Goal: Entertainment & Leisure: Consume media (video, audio)

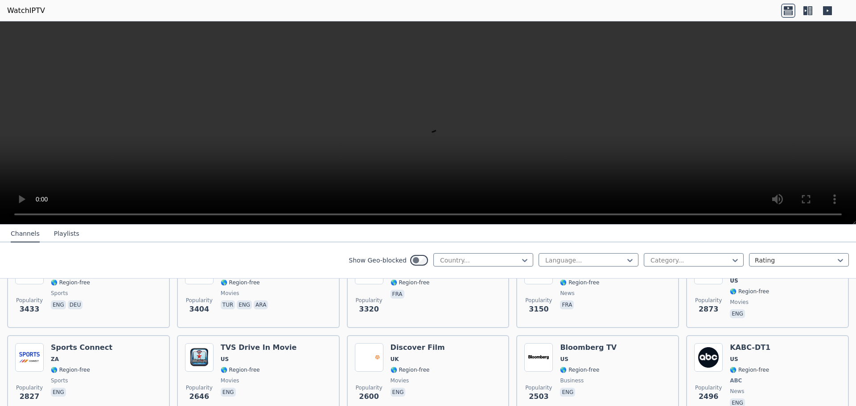
scroll to position [267, 0]
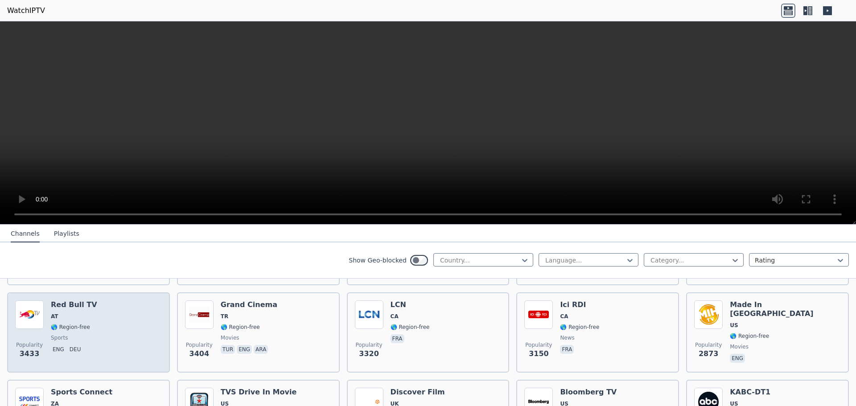
click at [67, 324] on span "🌎 Region-free" at bounding box center [70, 327] width 39 height 7
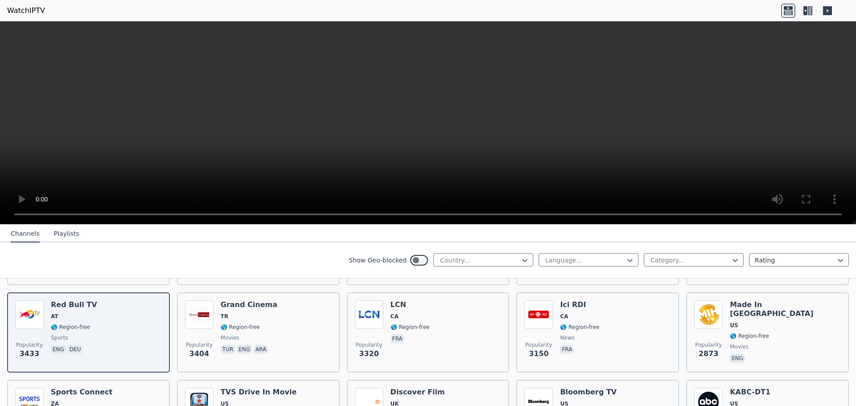
click at [614, 115] on video at bounding box center [428, 122] width 856 height 203
click at [579, 144] on video at bounding box center [428, 122] width 856 height 203
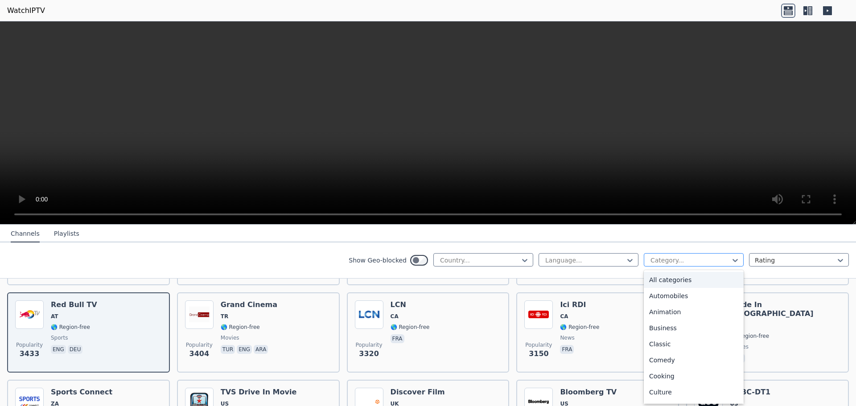
click at [684, 266] on div "Category..." at bounding box center [694, 259] width 100 height 13
click at [558, 257] on div at bounding box center [584, 260] width 81 height 9
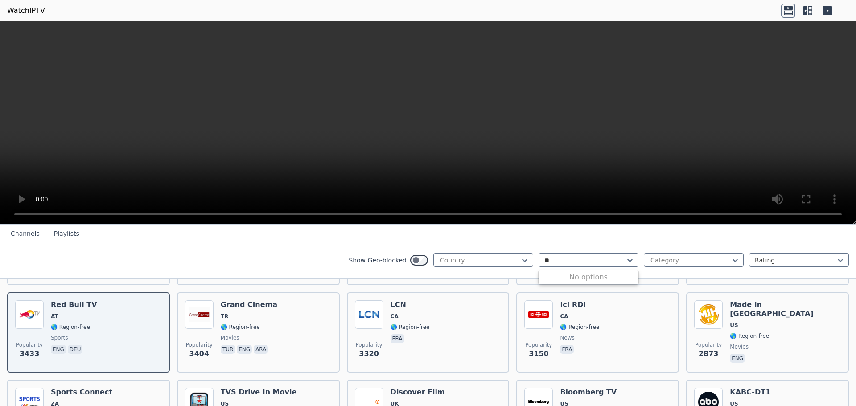
type input "*"
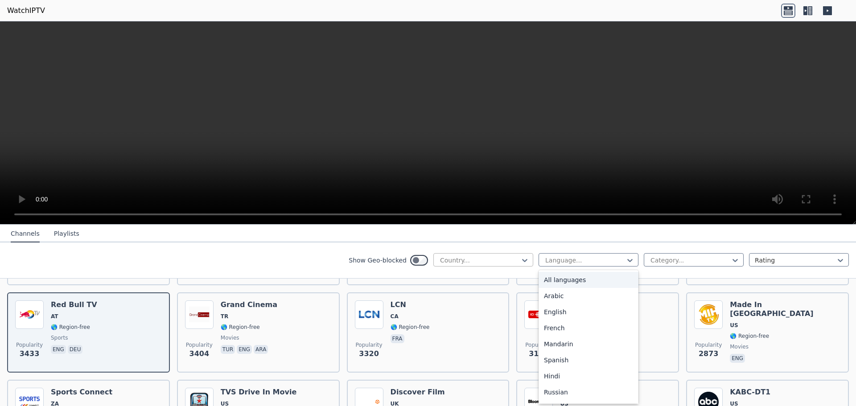
click at [470, 260] on div at bounding box center [479, 260] width 81 height 9
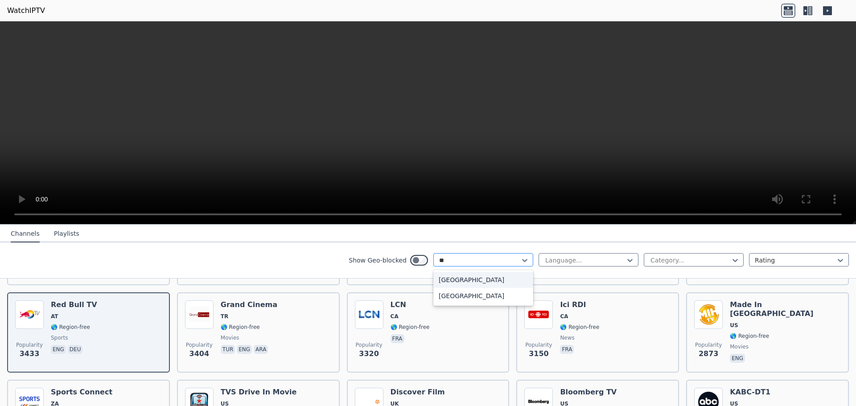
type input "***"
click at [463, 278] on div "[GEOGRAPHIC_DATA]" at bounding box center [483, 280] width 100 height 16
